Goal: Entertainment & Leisure: Consume media (video, audio)

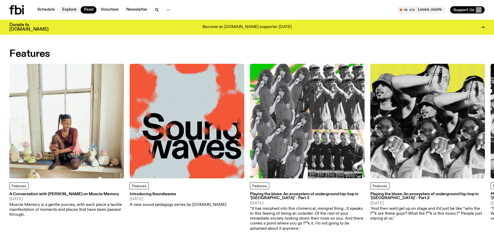
click at [68, 10] on link "Explore" at bounding box center [69, 9] width 20 height 7
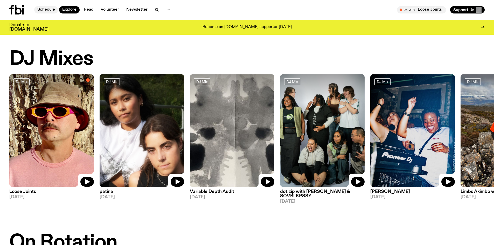
click at [50, 10] on link "Schedule" at bounding box center [46, 9] width 24 height 7
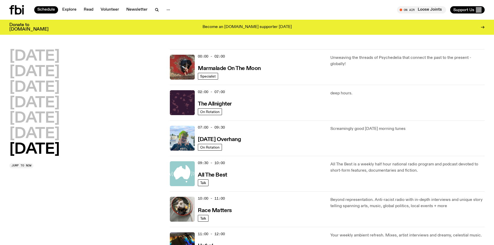
click at [65, 13] on div "Schedule Explore Read Volunteer Newsletter" at bounding box center [127, 9] width 236 height 9
click at [132, 9] on link "Newsletter" at bounding box center [136, 9] width 27 height 7
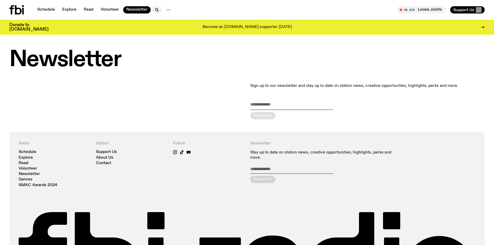
click at [150, 9] on nav "Schedule Explore Read Volunteer Newsletter" at bounding box center [103, 9] width 139 height 7
click at [110, 11] on link "Volunteer" at bounding box center [109, 9] width 25 height 7
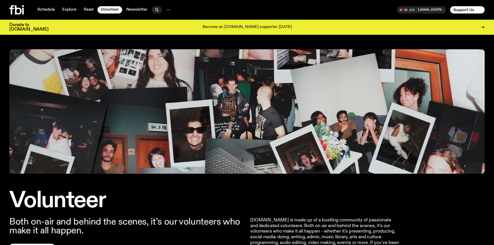
click at [157, 12] on icon "button" at bounding box center [157, 10] width 6 height 6
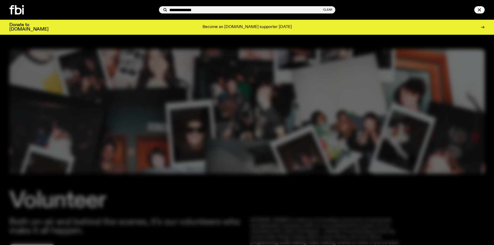
type input "**********"
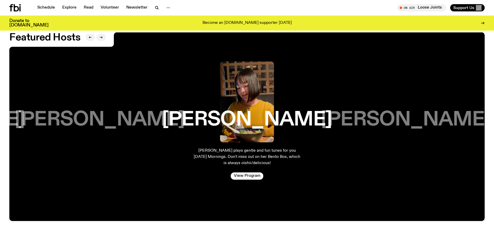
scroll to position [976, 0]
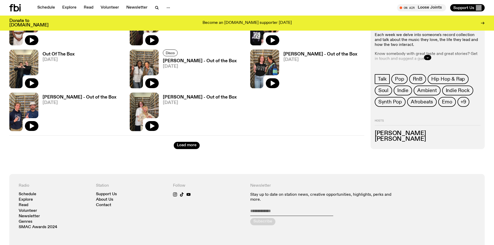
scroll to position [699, 0]
click at [184, 143] on button "Load more" at bounding box center [187, 145] width 26 height 7
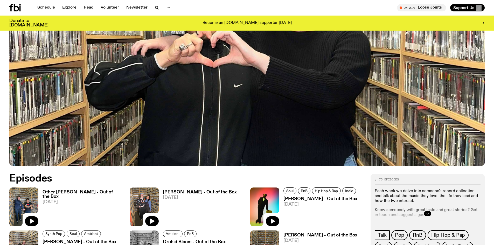
scroll to position [176, 0]
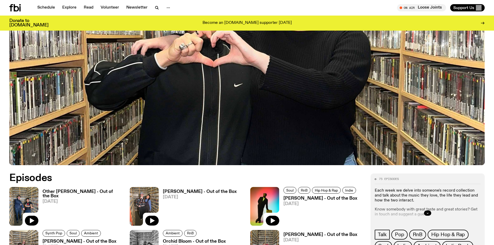
click at [71, 188] on div "Other [PERSON_NAME] - Out of the Box [DATE]" at bounding box center [80, 206] width 85 height 39
click at [73, 193] on h3 "Other [PERSON_NAME] - Out of the Box" at bounding box center [83, 193] width 81 height 9
